Goal: Transaction & Acquisition: Purchase product/service

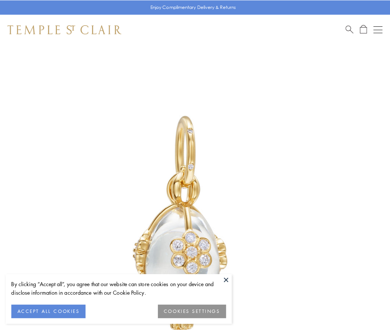
scroll to position [15, 0]
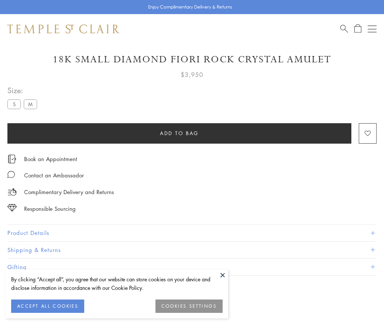
click at [179, 133] on span "Add to bag" at bounding box center [179, 133] width 39 height 8
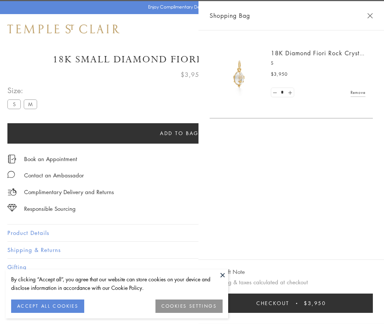
click at [290, 307] on span "Checkout" at bounding box center [273, 303] width 33 height 8
